Goal: Information Seeking & Learning: Learn about a topic

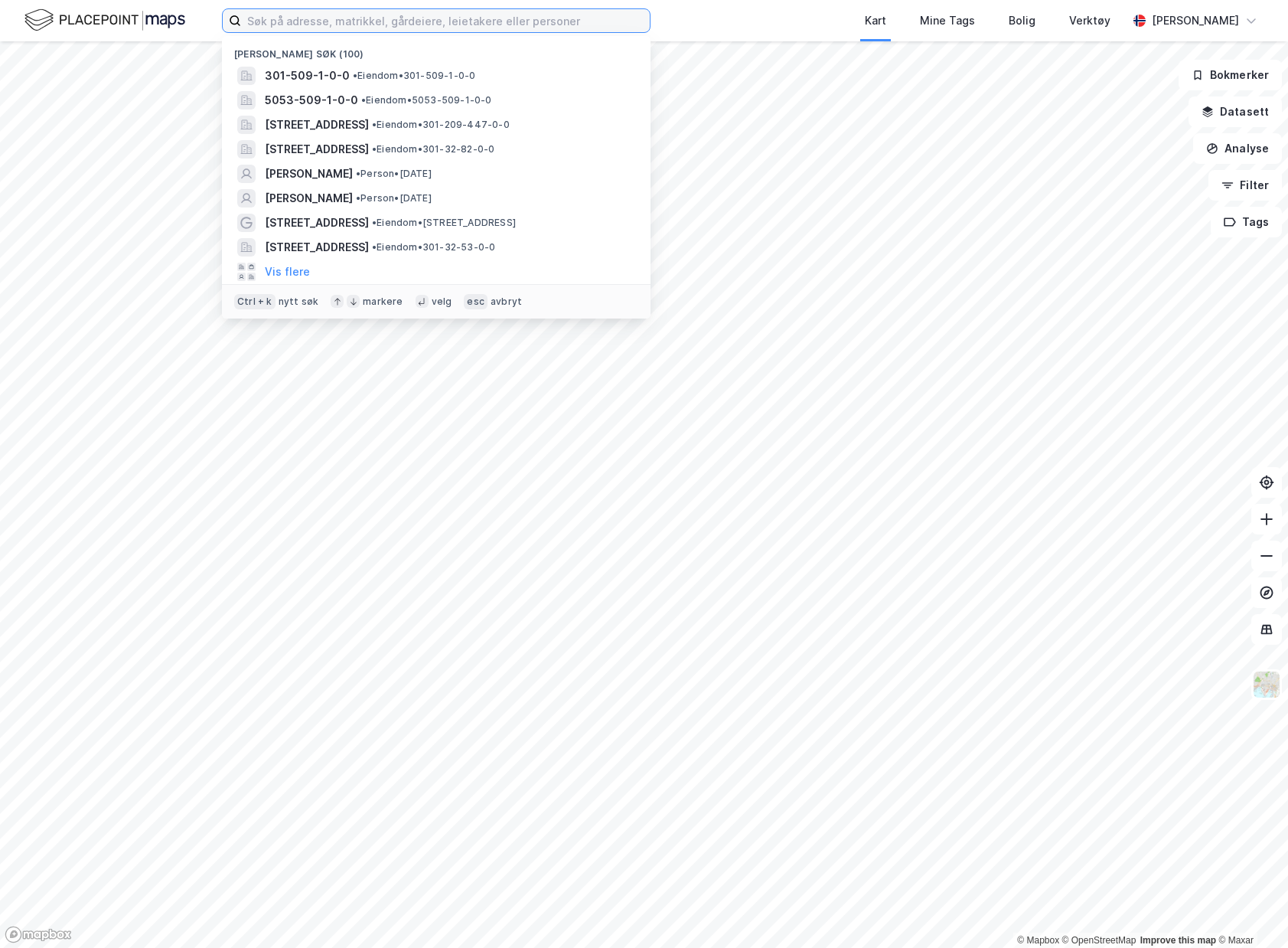
click at [376, 11] on input at bounding box center [445, 20] width 409 height 23
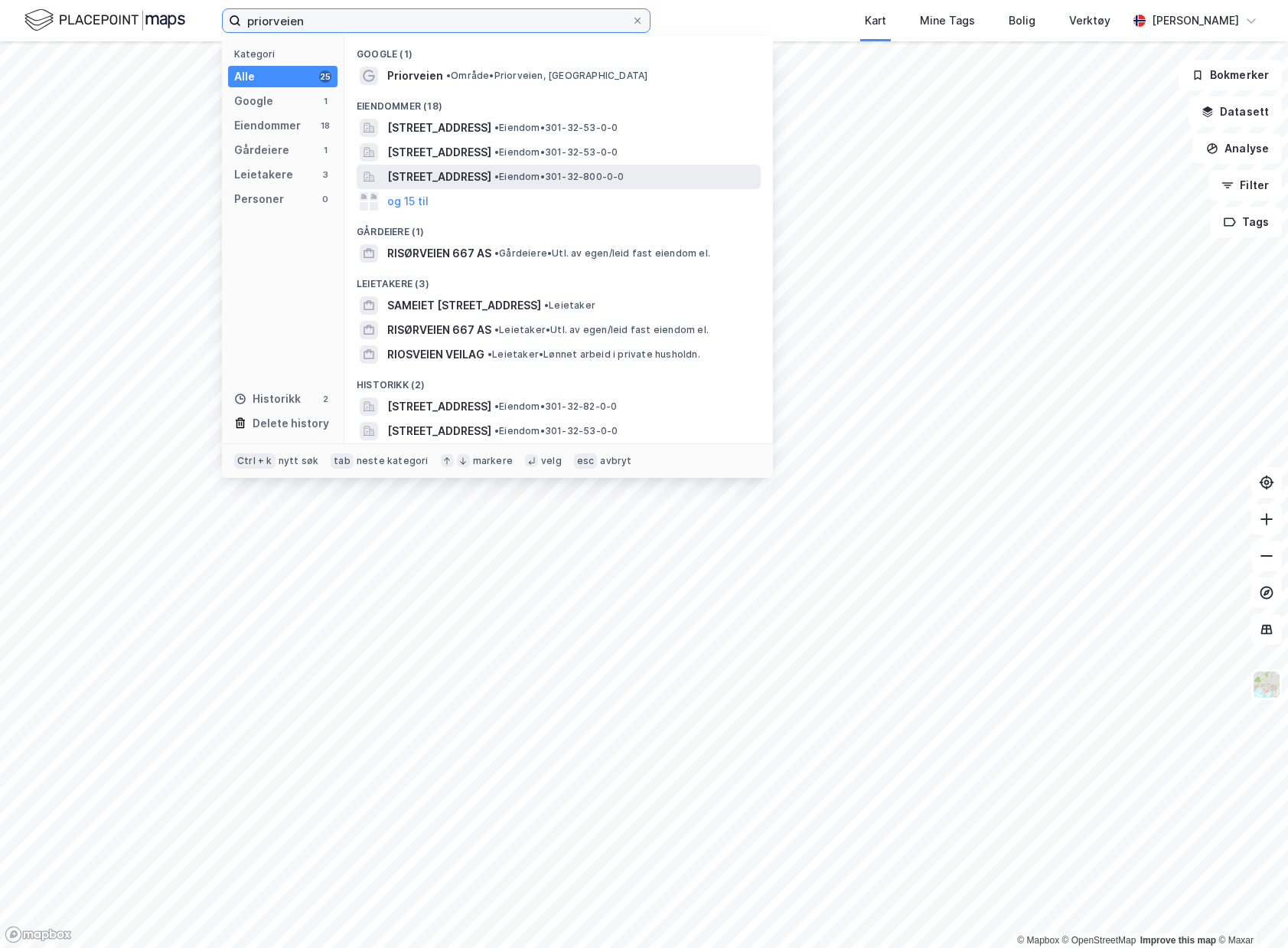
type input "priorveien"
click at [492, 179] on span "[STREET_ADDRESS]" at bounding box center [440, 177] width 104 height 18
